Goal: Task Accomplishment & Management: Use online tool/utility

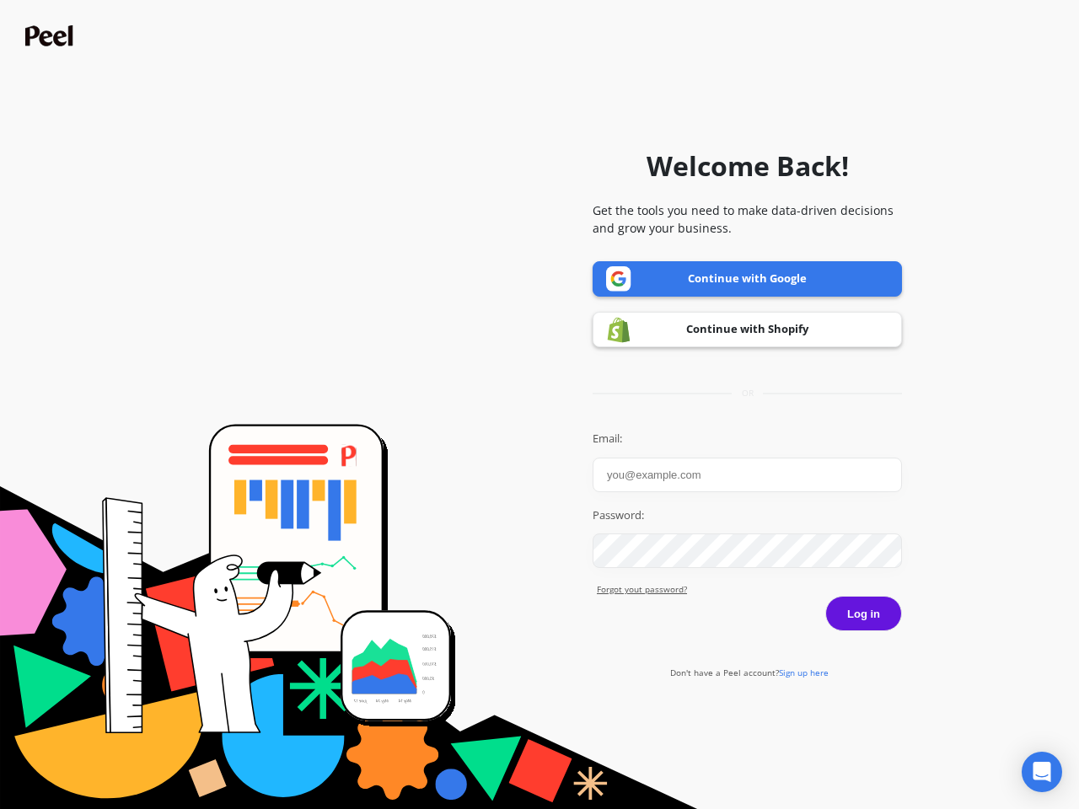
click at [1042, 772] on icon "Open Intercom Messenger" at bounding box center [1043, 772] width 18 height 20
